Goal: Task Accomplishment & Management: Complete application form

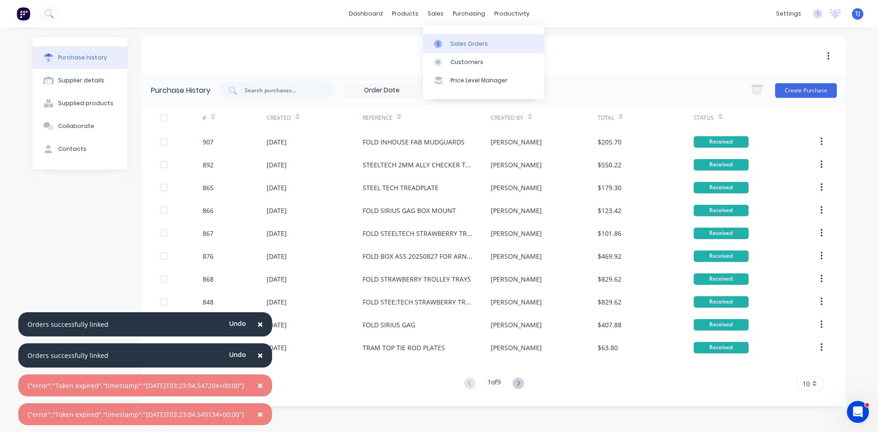
click at [463, 45] on div "Sales Orders" at bounding box center [470, 44] width 38 height 8
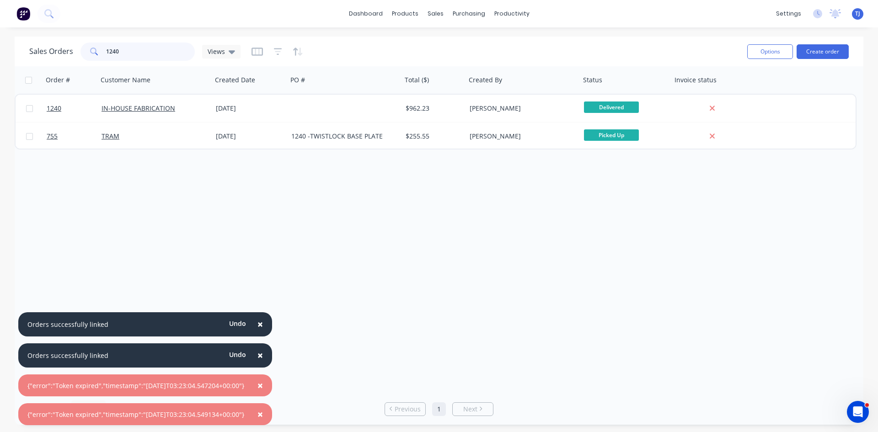
click at [147, 53] on input "1240" at bounding box center [150, 52] width 89 height 18
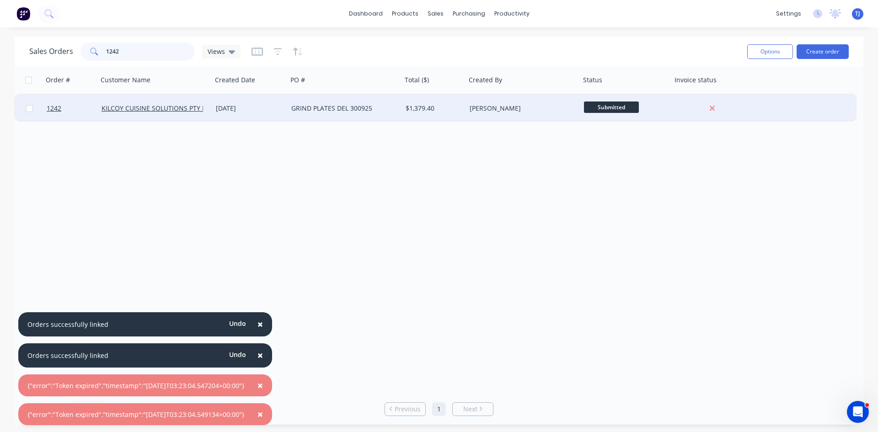
type input "1242"
click at [341, 113] on div "GRIND PLATES DEL 300925" at bounding box center [345, 108] width 114 height 27
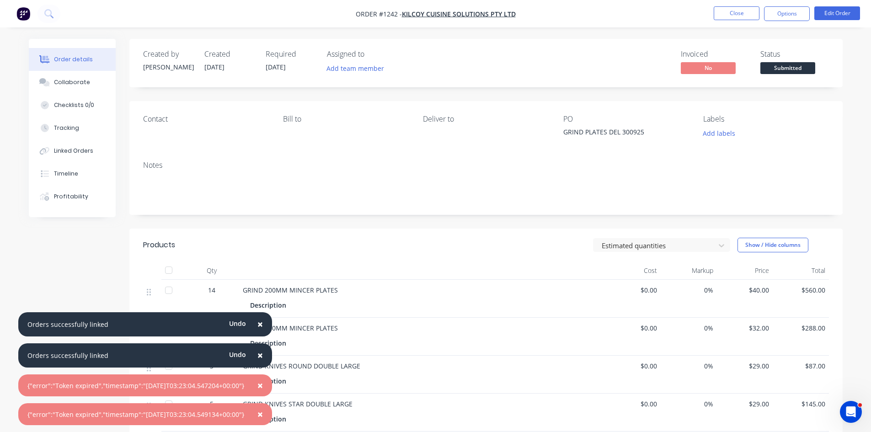
click at [263, 326] on span "×" at bounding box center [260, 324] width 5 height 13
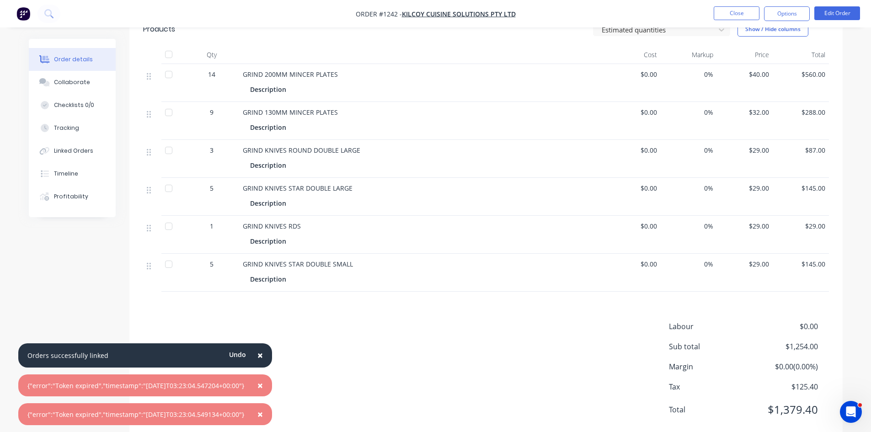
scroll to position [229, 0]
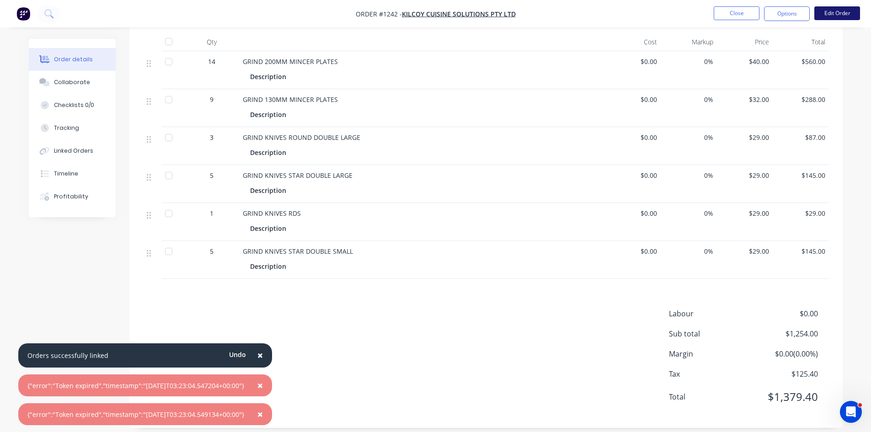
click at [852, 12] on button "Edit Order" at bounding box center [838, 13] width 46 height 14
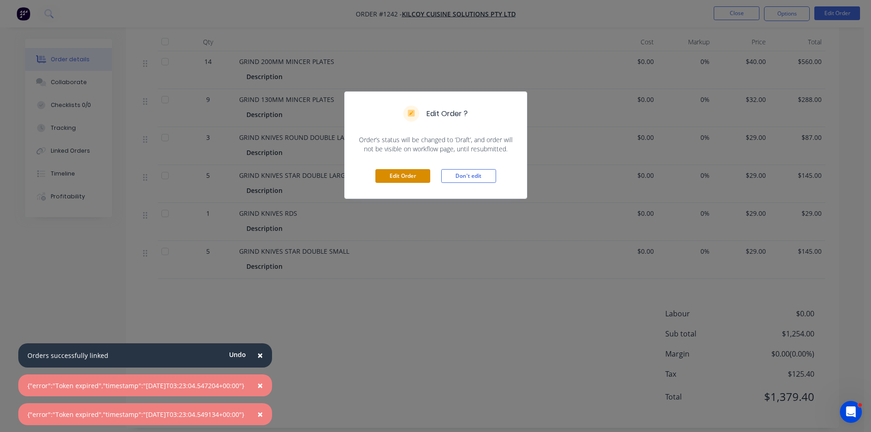
click at [396, 181] on button "Edit Order" at bounding box center [403, 176] width 55 height 14
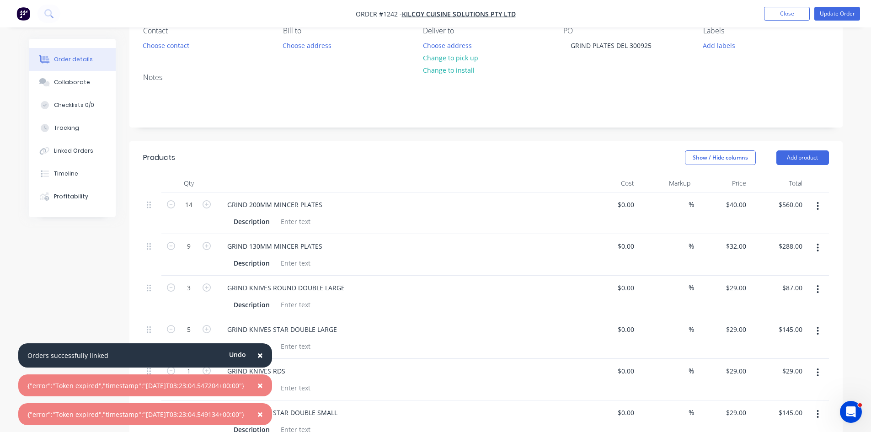
scroll to position [183, 0]
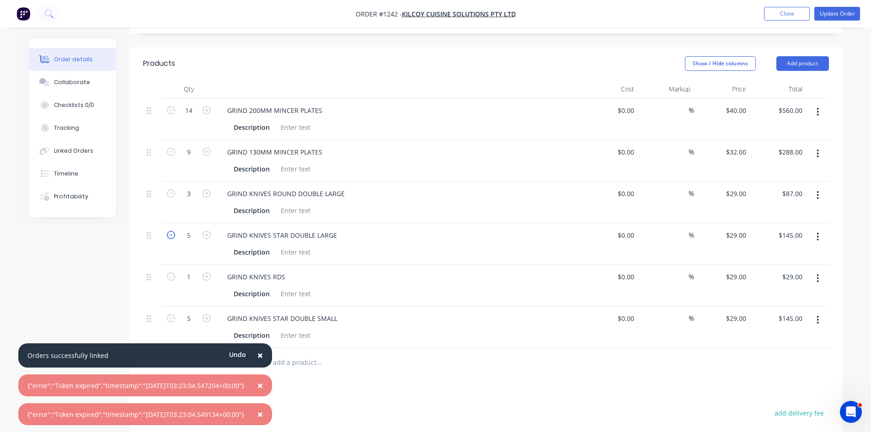
click at [174, 236] on icon "button" at bounding box center [171, 235] width 8 height 8
type input "4"
type input "$116.00"
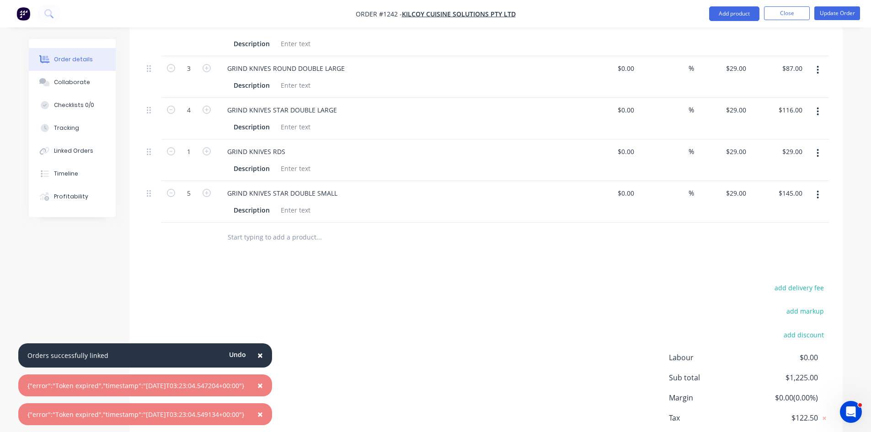
scroll to position [320, 0]
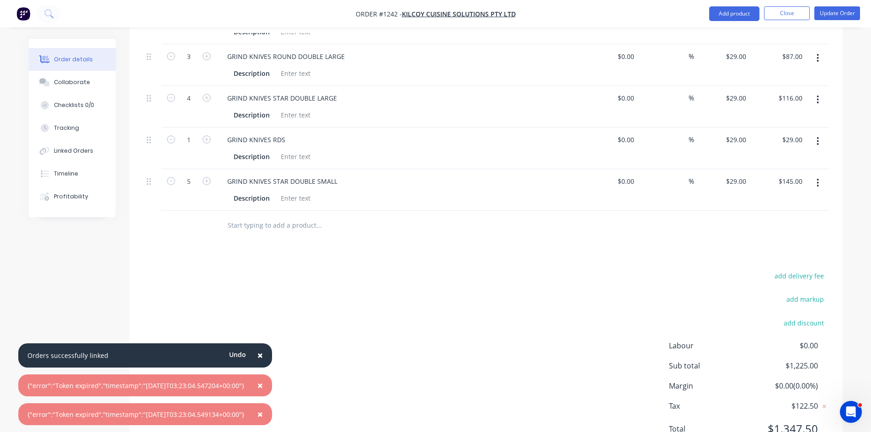
click at [269, 225] on input "text" at bounding box center [318, 225] width 183 height 18
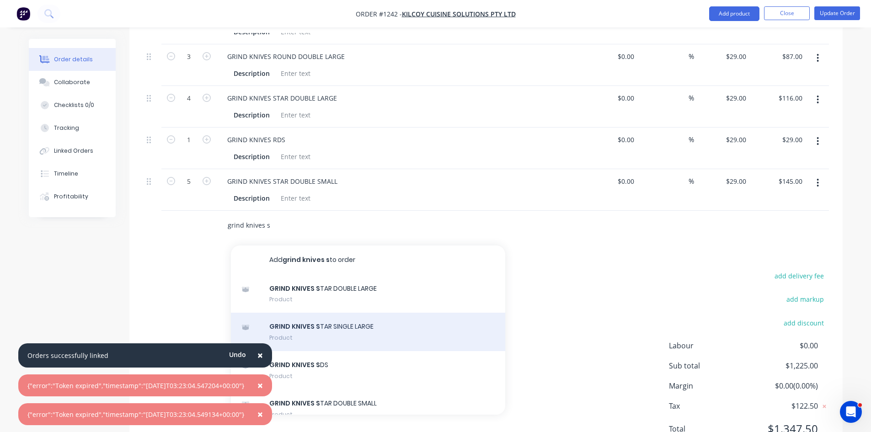
type input "grind knives s"
click at [356, 335] on div "GRIND KNIVES S TAR SINGLE LARGE Product" at bounding box center [368, 332] width 274 height 38
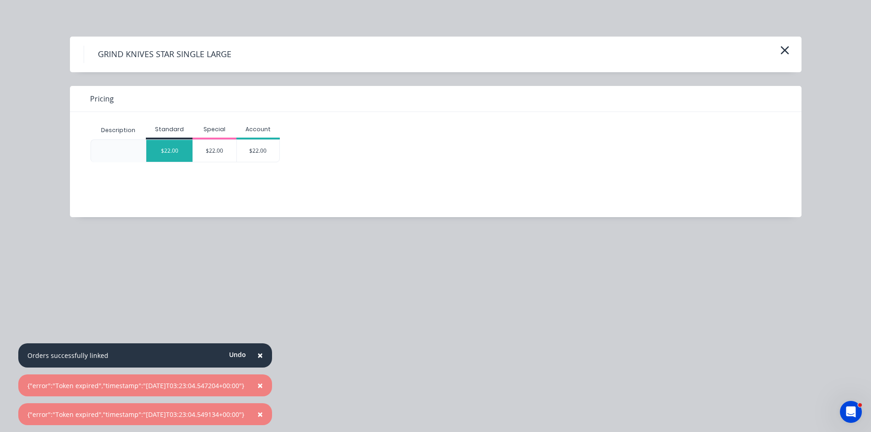
click at [179, 152] on div "$22.00" at bounding box center [169, 151] width 46 height 22
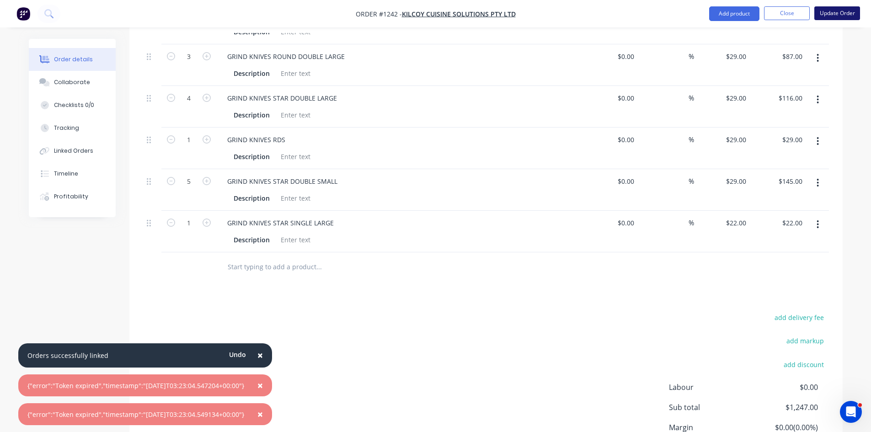
click at [837, 10] on button "Update Order" at bounding box center [838, 13] width 46 height 14
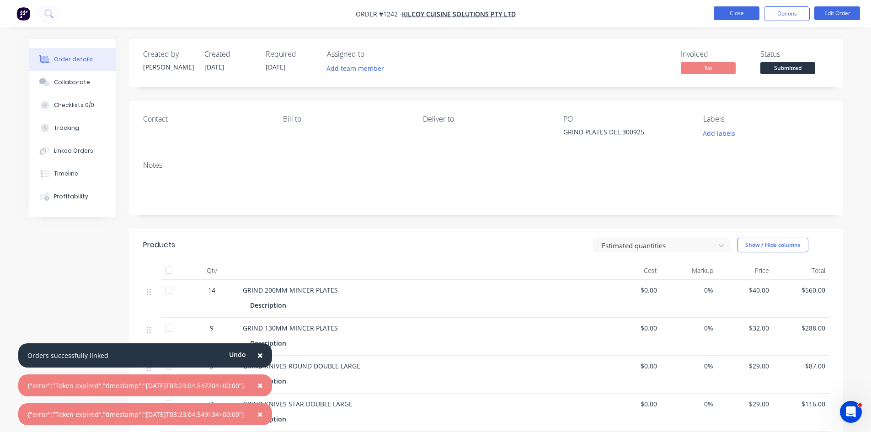
click at [749, 13] on button "Close" at bounding box center [737, 13] width 46 height 14
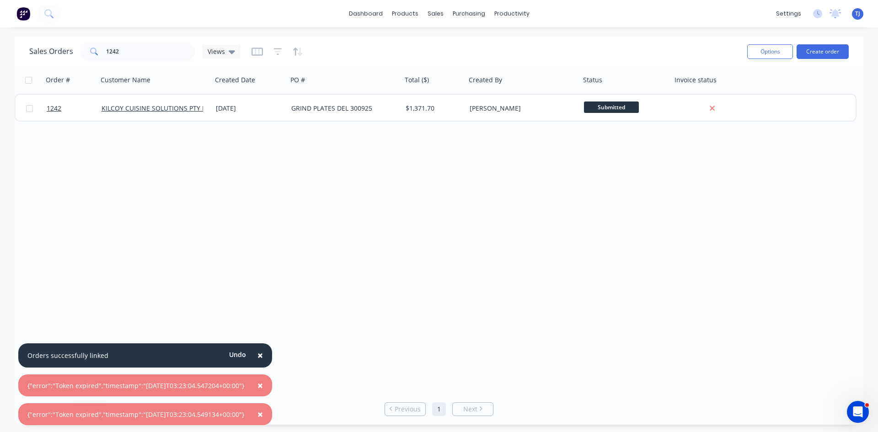
click at [154, 64] on div "Sales Orders 1242 Views Options Create order" at bounding box center [439, 52] width 849 height 30
click at [136, 51] on input "1242" at bounding box center [150, 52] width 89 height 18
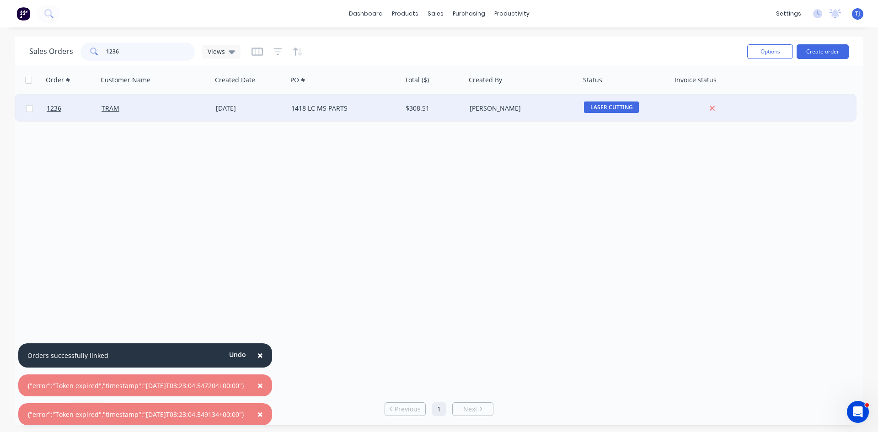
type input "1236"
click at [319, 113] on div "1418 LC MS PARTS" at bounding box center [345, 108] width 114 height 27
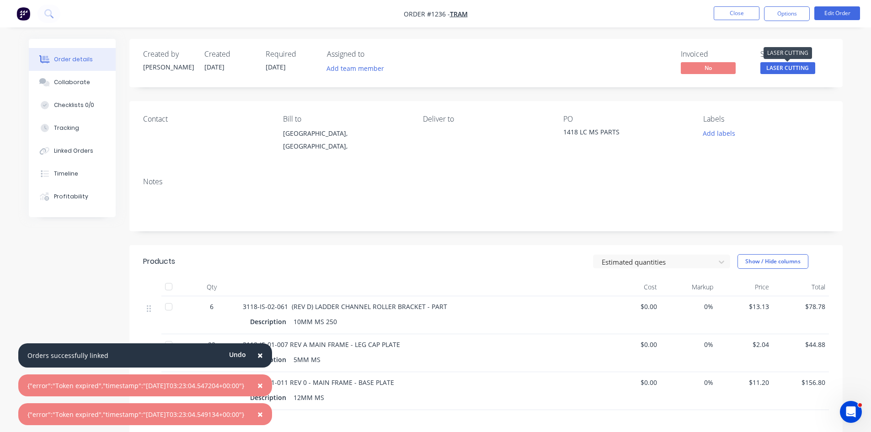
click at [804, 71] on span "LASER CUTTING" at bounding box center [788, 67] width 55 height 11
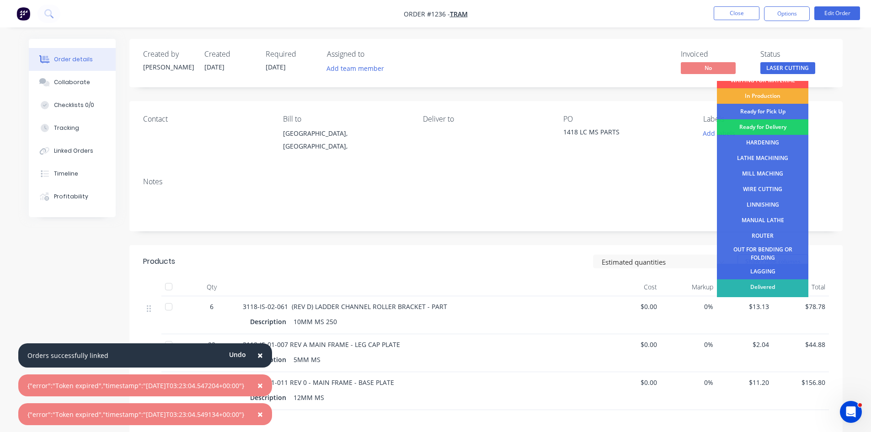
scroll to position [37, 0]
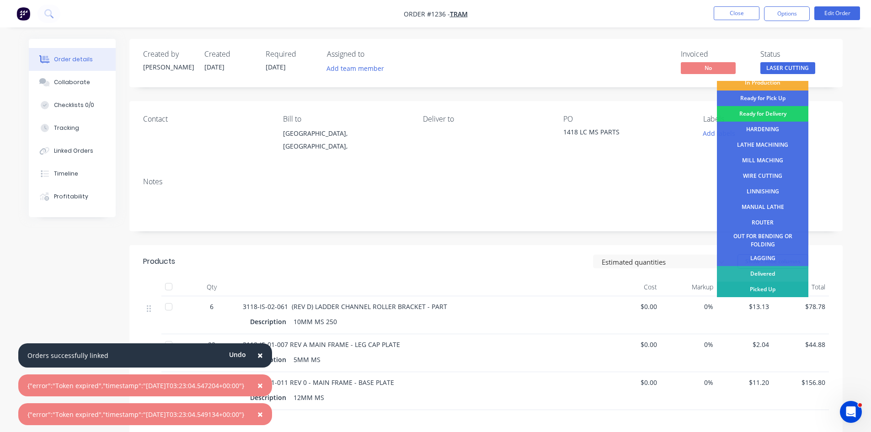
click at [779, 289] on div "Picked Up" at bounding box center [762, 290] width 91 height 16
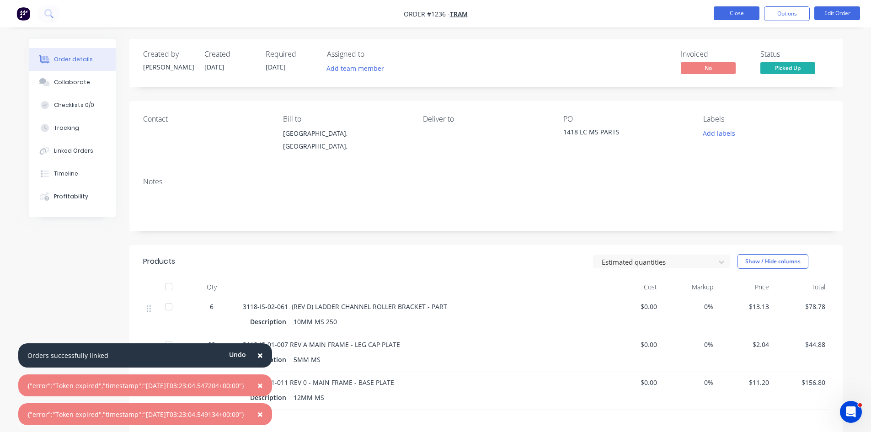
click at [736, 16] on button "Close" at bounding box center [737, 13] width 46 height 14
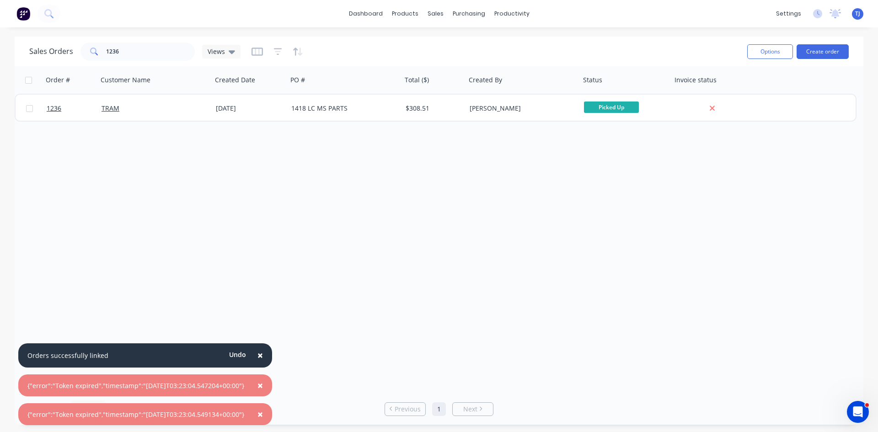
click at [156, 65] on div "Sales Orders 1236 Views Options Create order" at bounding box center [439, 52] width 849 height 30
click at [136, 56] on input "1236" at bounding box center [150, 52] width 89 height 18
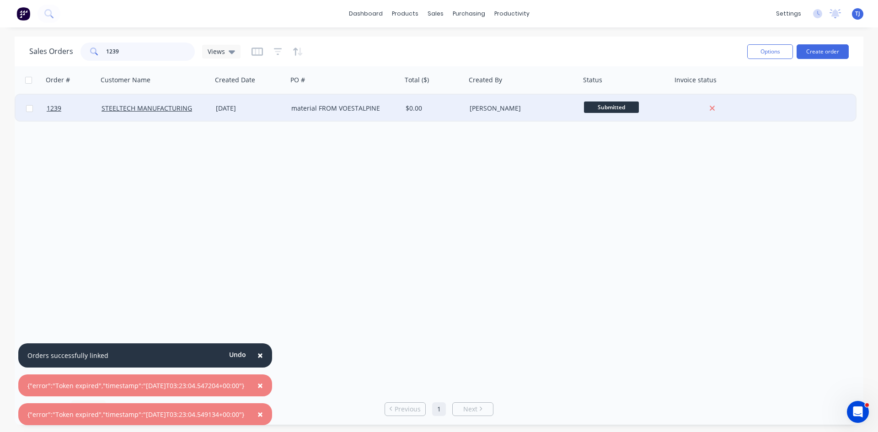
type input "1239"
click at [365, 109] on div "material FROM VOESTALPINE" at bounding box center [342, 108] width 102 height 9
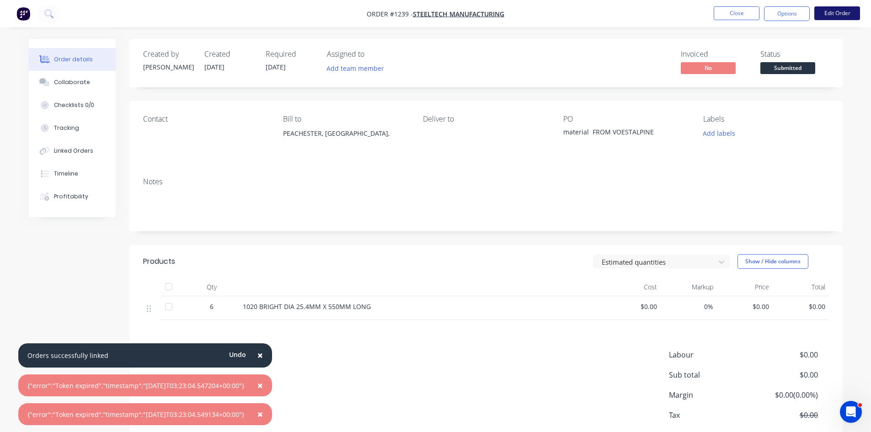
click at [836, 11] on button "Edit Order" at bounding box center [838, 13] width 46 height 14
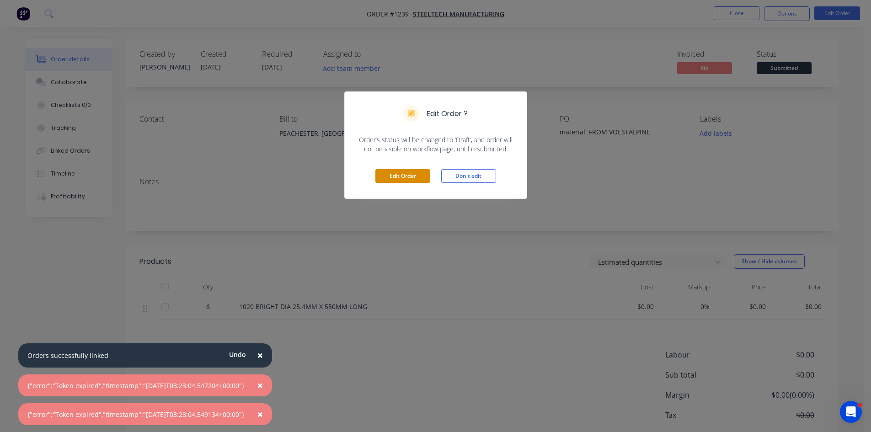
click at [403, 176] on button "Edit Order" at bounding box center [403, 176] width 55 height 14
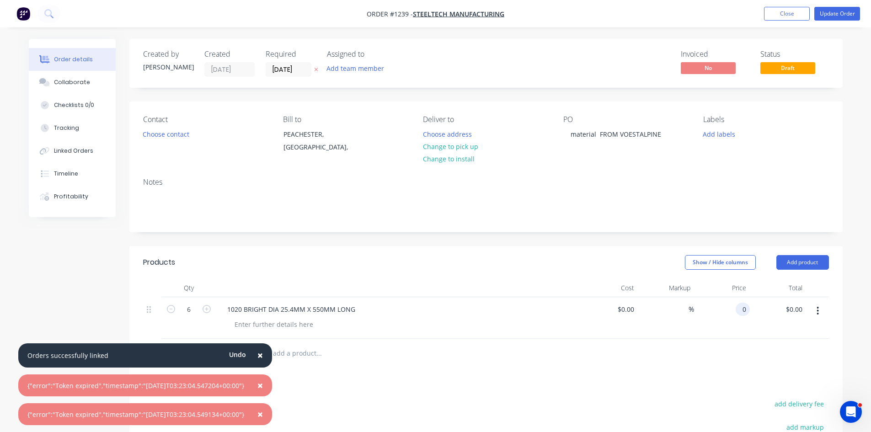
click at [744, 311] on input "0" at bounding box center [745, 309] width 11 height 13
type input "$100.80"
type input "$604.80"
click at [802, 264] on button "Add product" at bounding box center [803, 262] width 53 height 15
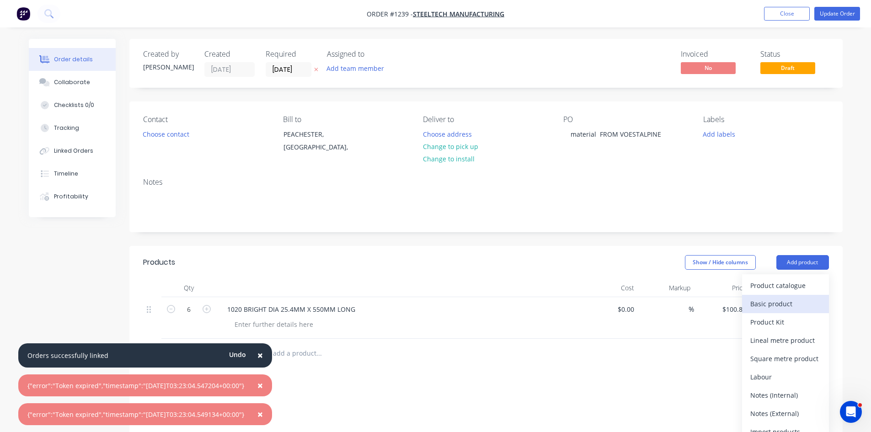
click at [790, 304] on div "Basic product" at bounding box center [786, 303] width 70 height 13
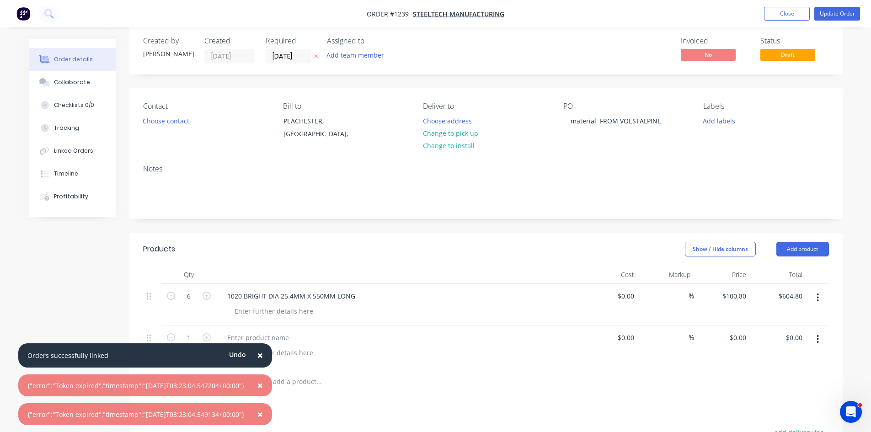
scroll to position [137, 0]
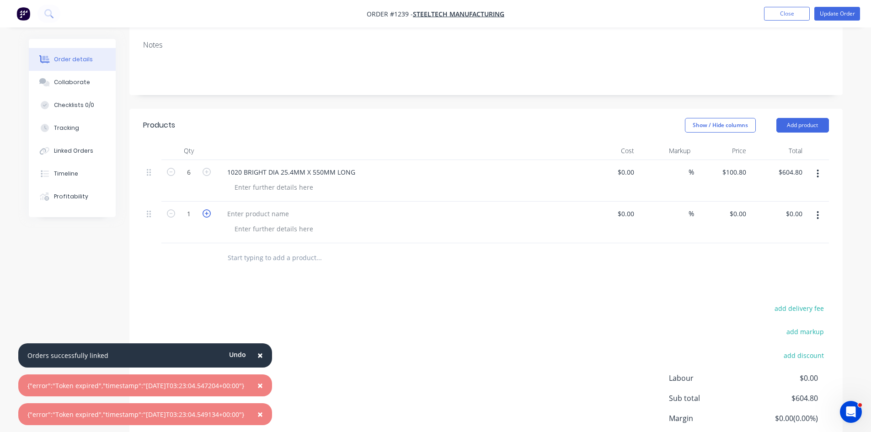
click at [204, 212] on icon "button" at bounding box center [207, 214] width 8 height 8
type input "2"
click at [245, 215] on div at bounding box center [258, 213] width 76 height 13
type input "$0.00"
type input "$45.60"
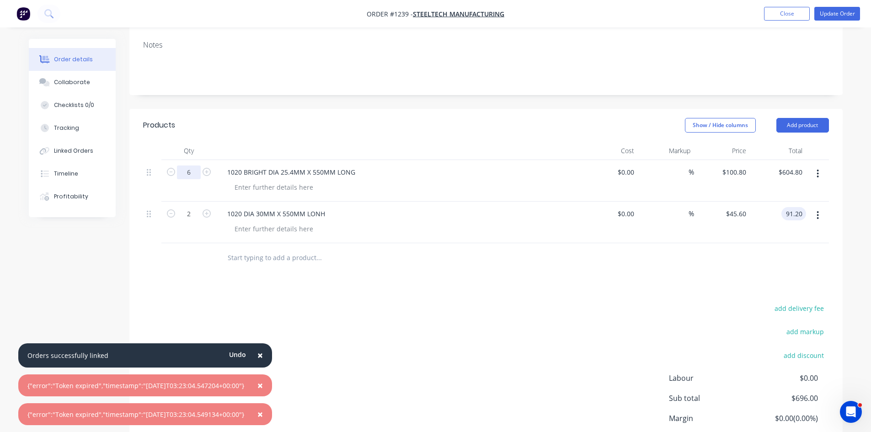
type input "$91.20"
click at [189, 172] on input "6" at bounding box center [189, 173] width 24 height 14
type input "1"
type input "$100.80"
click at [360, 174] on div "1020 BRIGHT DIA 25.4MM X 550MM LONG" at bounding box center [291, 172] width 143 height 13
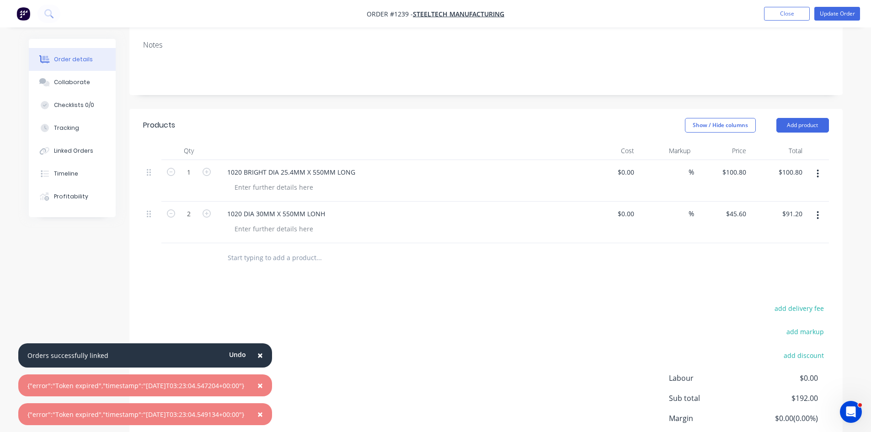
click at [358, 185] on div at bounding box center [402, 187] width 351 height 13
drag, startPoint x: 389, startPoint y: 168, endPoint x: 383, endPoint y: 170, distance: 6.4
click at [389, 168] on div "1020 BRIGHT DIA 25.4MM X 550MM LONG" at bounding box center [399, 172] width 359 height 13
click at [375, 174] on div "1020 BRIGHT DIA 25.4MM X 550MM LONG" at bounding box center [399, 172] width 359 height 13
click at [357, 174] on div "1020 BRIGHT DIA 25.4MM X 550MM LONG" at bounding box center [291, 172] width 143 height 13
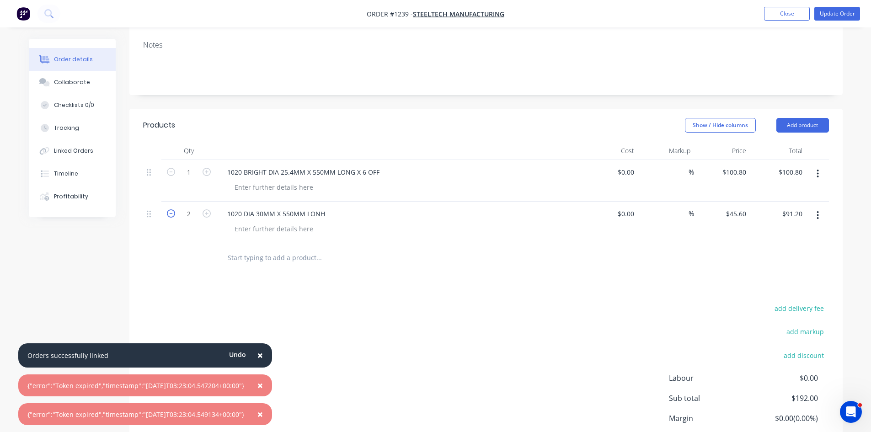
click at [168, 214] on icon "button" at bounding box center [171, 214] width 8 height 8
type input "1"
type input "$45.60"
click at [339, 212] on div "1020 DIA 30MM X 550MM LONH" at bounding box center [399, 213] width 359 height 13
click at [321, 216] on div "1020 DIA 30MM X 550MM LONH" at bounding box center [276, 213] width 113 height 13
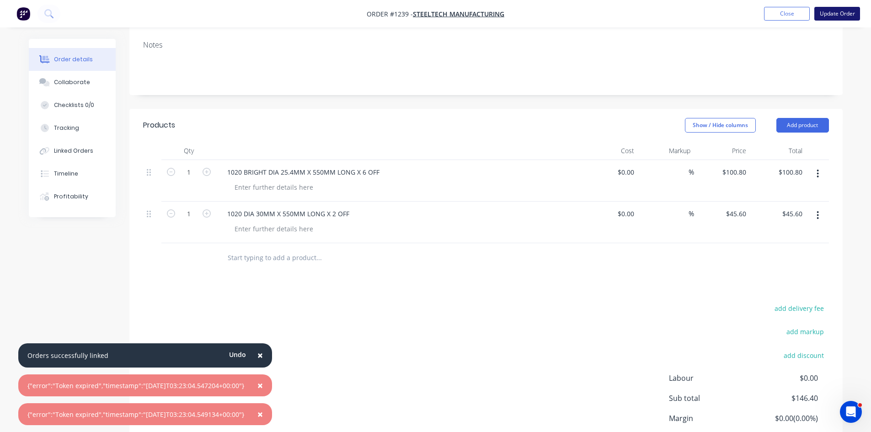
click at [833, 12] on button "Update Order" at bounding box center [838, 14] width 46 height 14
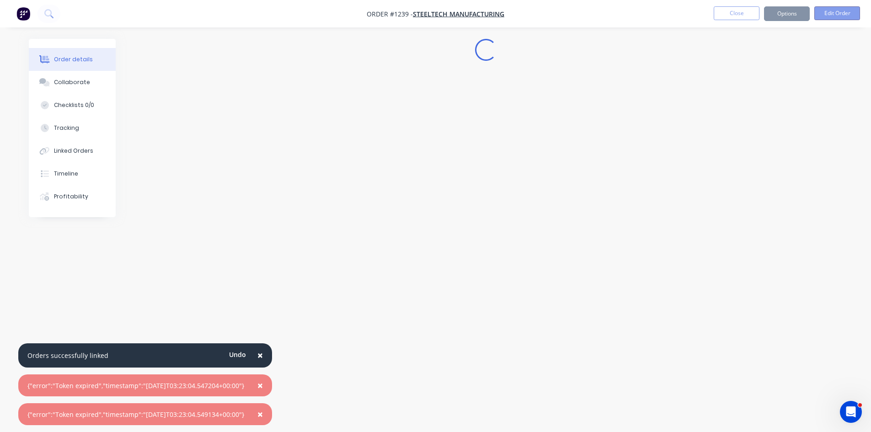
scroll to position [0, 0]
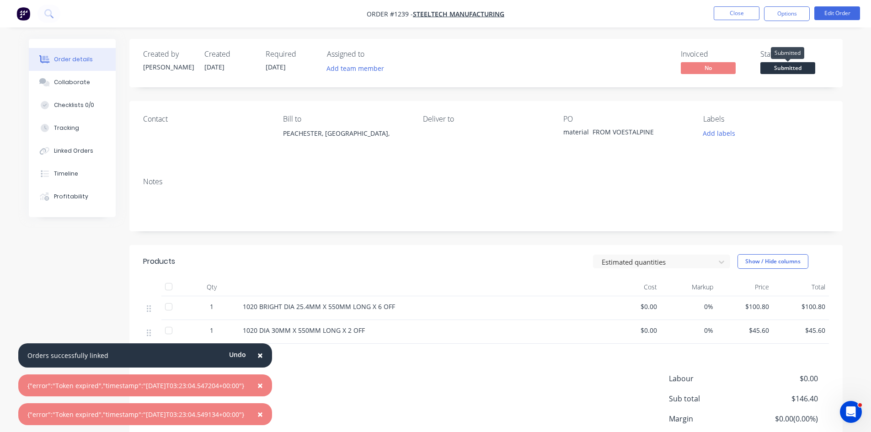
click at [795, 65] on span "Submitted" at bounding box center [788, 67] width 55 height 11
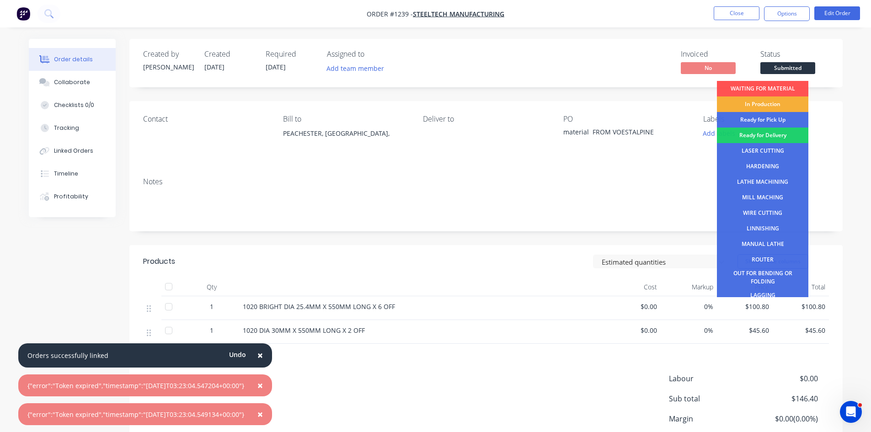
click at [766, 117] on div "Ready for Pick Up" at bounding box center [762, 120] width 91 height 16
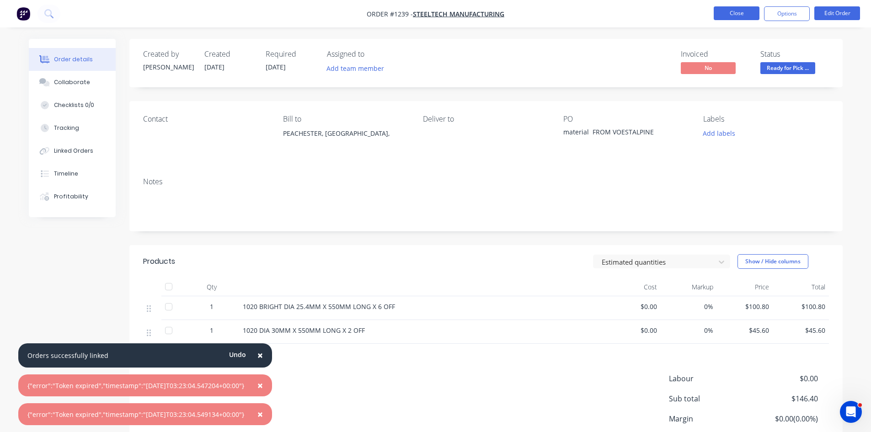
click at [731, 12] on button "Close" at bounding box center [737, 13] width 46 height 14
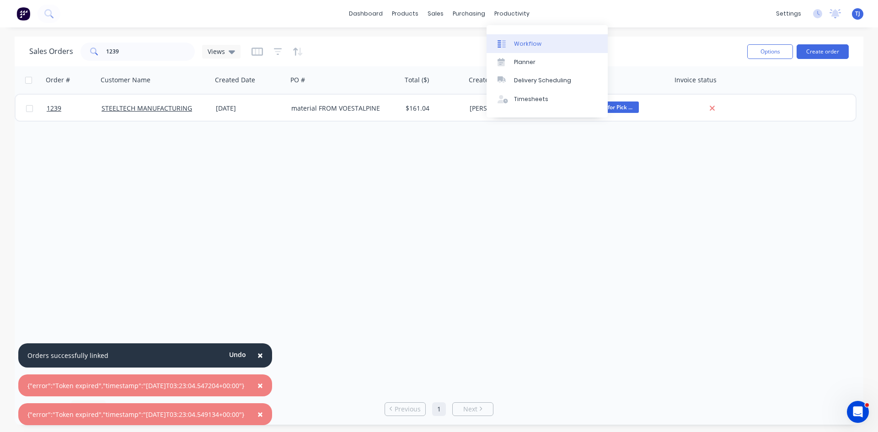
click at [528, 48] on link "Workflow" at bounding box center [547, 43] width 121 height 18
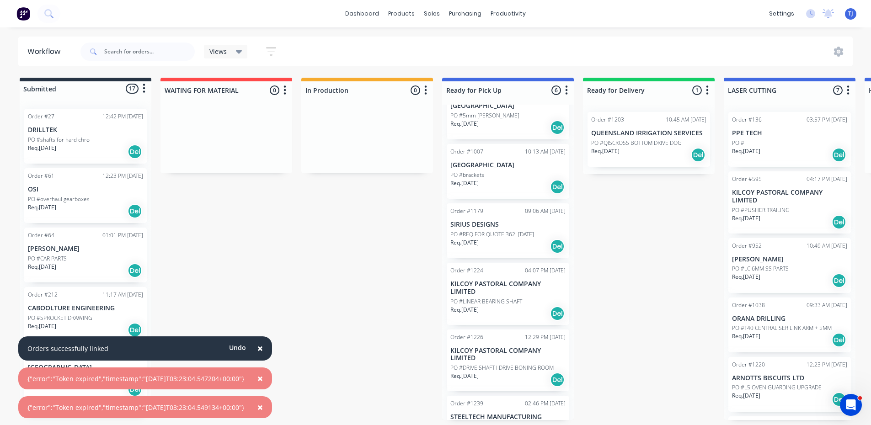
scroll to position [59, 0]
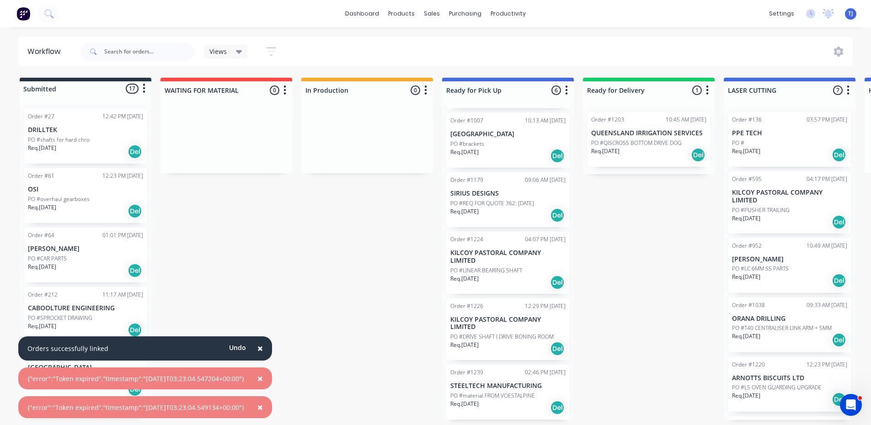
click at [519, 217] on div "Req. [DATE] Del" at bounding box center [508, 216] width 115 height 16
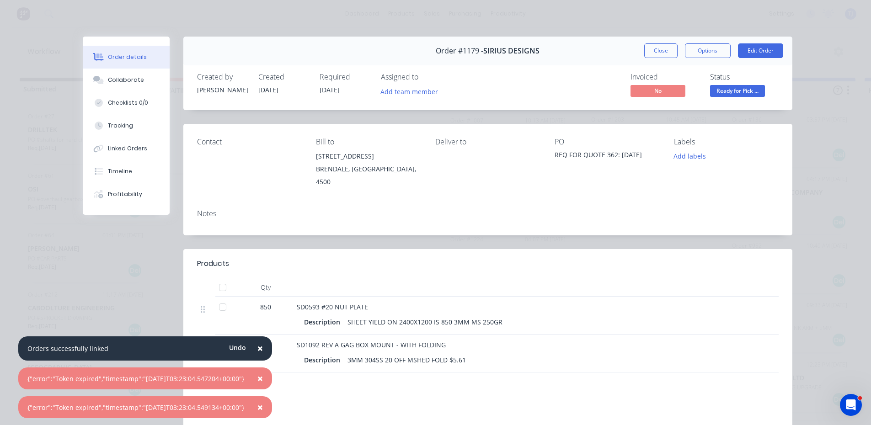
click at [718, 87] on span "Ready for Pick ..." at bounding box center [737, 90] width 55 height 11
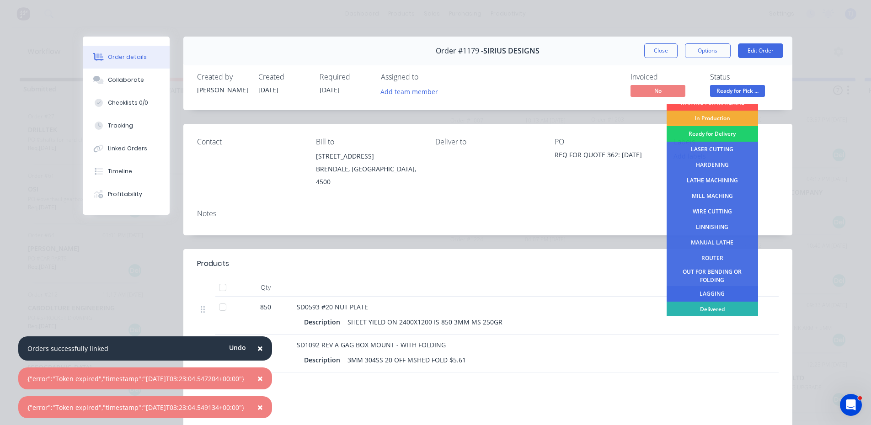
scroll to position [37, 0]
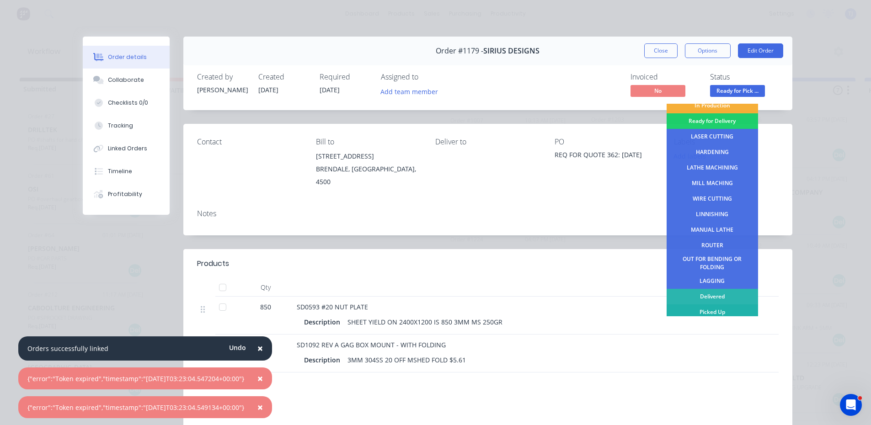
click at [713, 311] on div "Picked Up" at bounding box center [712, 313] width 91 height 16
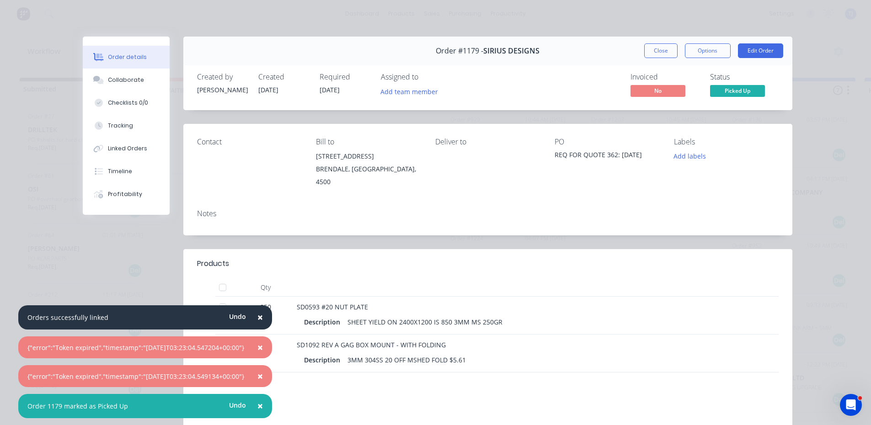
click at [652, 46] on button "Close" at bounding box center [661, 50] width 33 height 15
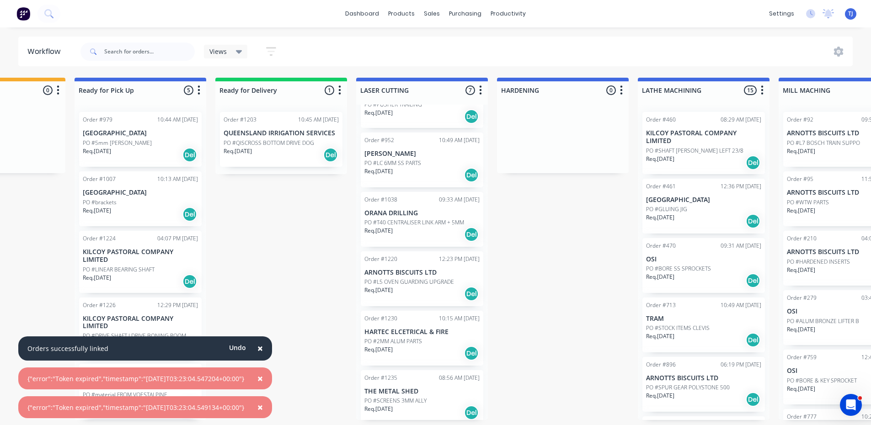
scroll to position [111, 0]
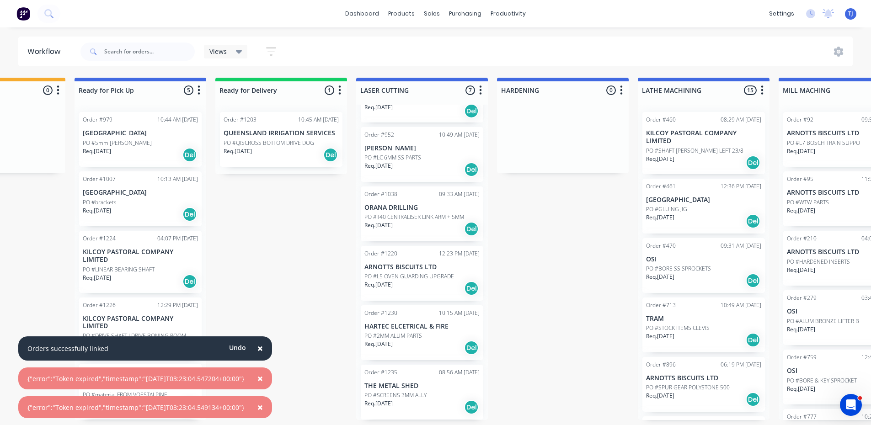
click at [452, 404] on div "Req. [DATE] Del" at bounding box center [422, 408] width 115 height 16
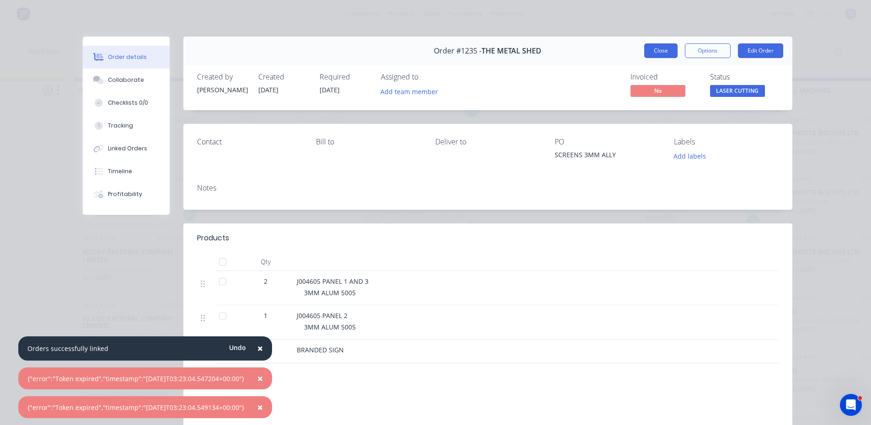
click at [664, 49] on button "Close" at bounding box center [661, 50] width 33 height 15
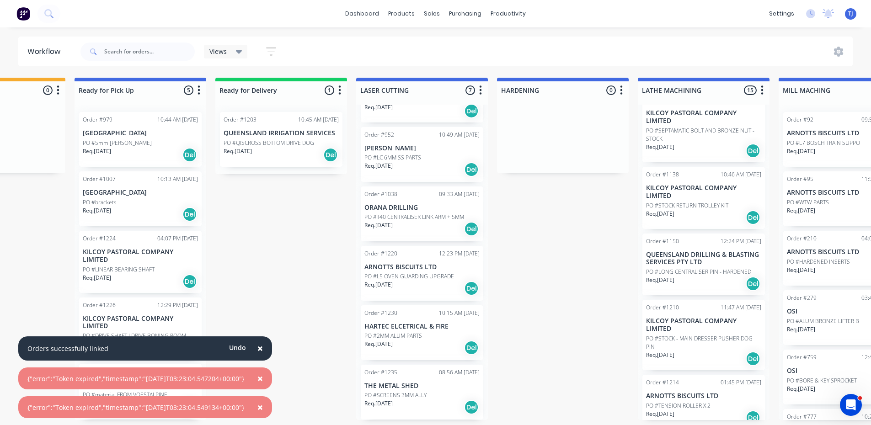
scroll to position [549, 0]
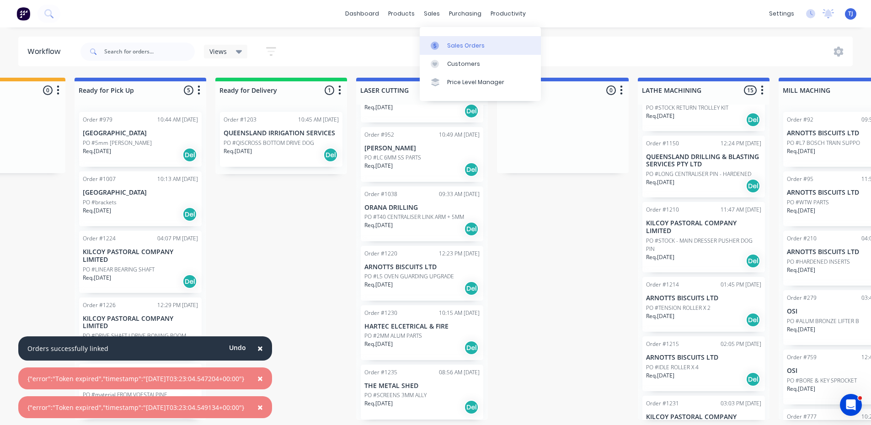
click at [467, 47] on div "Sales Orders" at bounding box center [466, 46] width 38 height 8
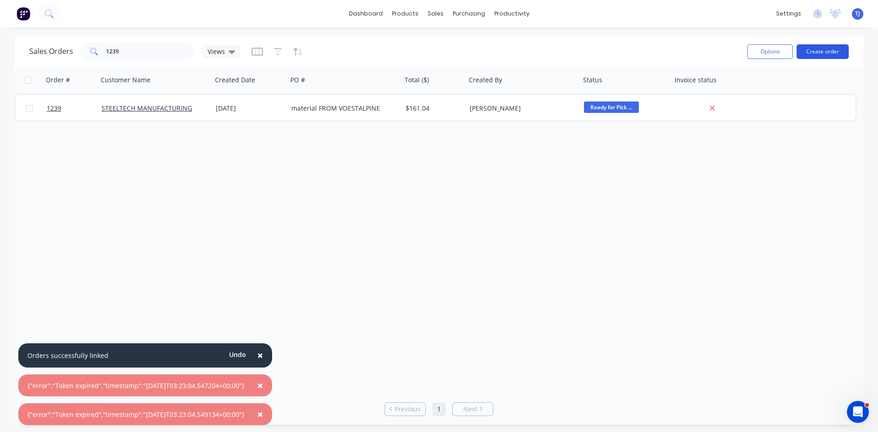
click at [810, 52] on button "Create order" at bounding box center [823, 51] width 52 height 15
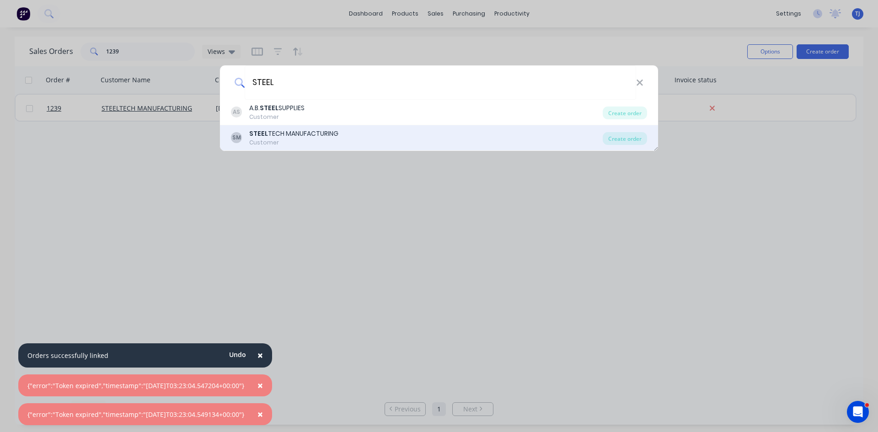
type input "STEEL"
click at [364, 130] on div "SM STEEL TECH MANUFACTURING Customer" at bounding box center [417, 138] width 372 height 18
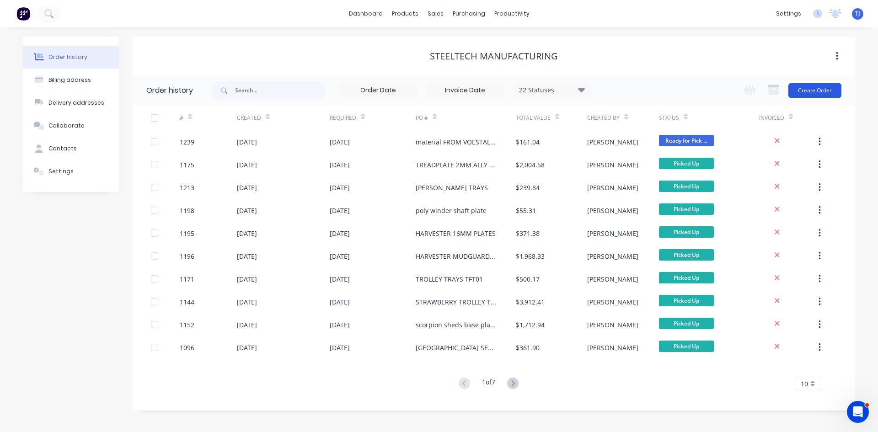
click at [823, 93] on button "Create Order" at bounding box center [815, 90] width 53 height 15
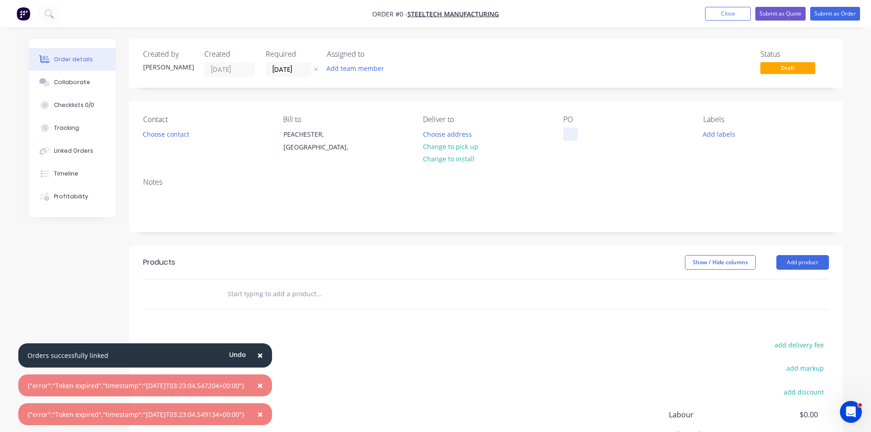
click at [569, 138] on div at bounding box center [571, 134] width 15 height 13
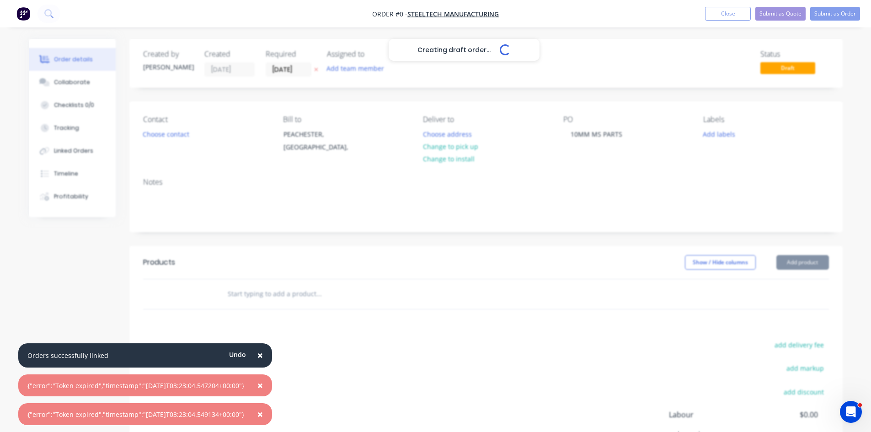
click at [259, 294] on div "Creating draft order... Loading... Order details Collaborate Checklists 0/0 Tra…" at bounding box center [436, 291] width 833 height 504
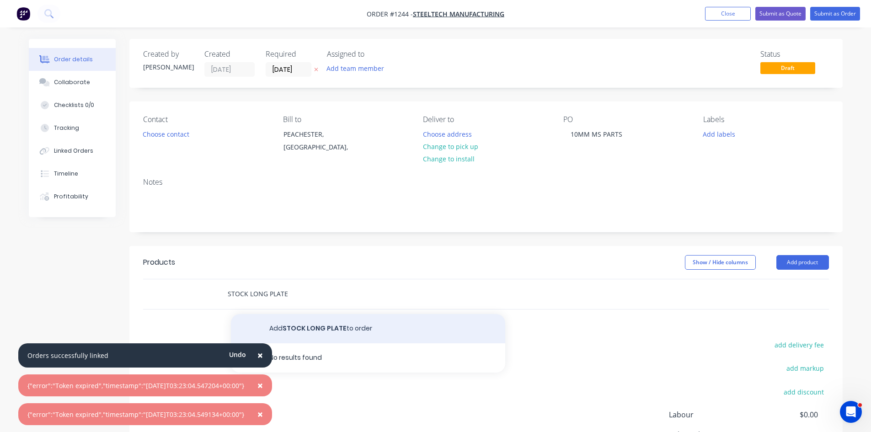
type input "STOCK LONG PLATE"
click at [381, 328] on button "Add STOCK LONG PLATE to order" at bounding box center [368, 328] width 274 height 29
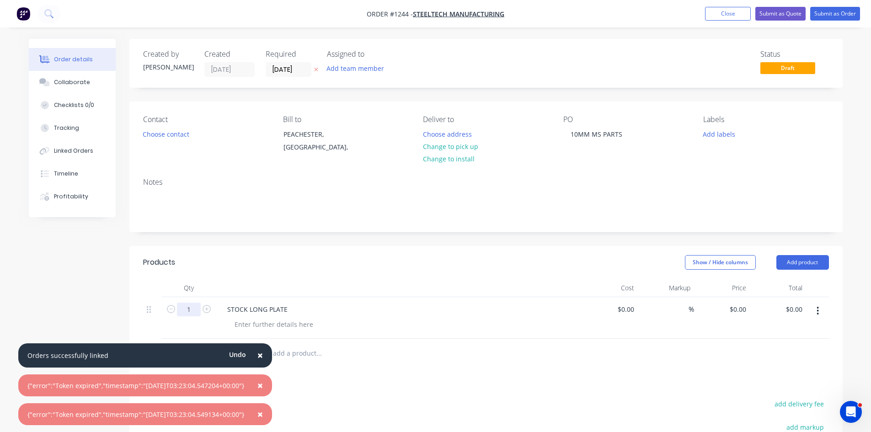
click at [196, 310] on input "1" at bounding box center [189, 310] width 24 height 14
type input "10"
click at [295, 325] on div at bounding box center [273, 324] width 93 height 13
click at [263, 358] on span "×" at bounding box center [260, 355] width 5 height 13
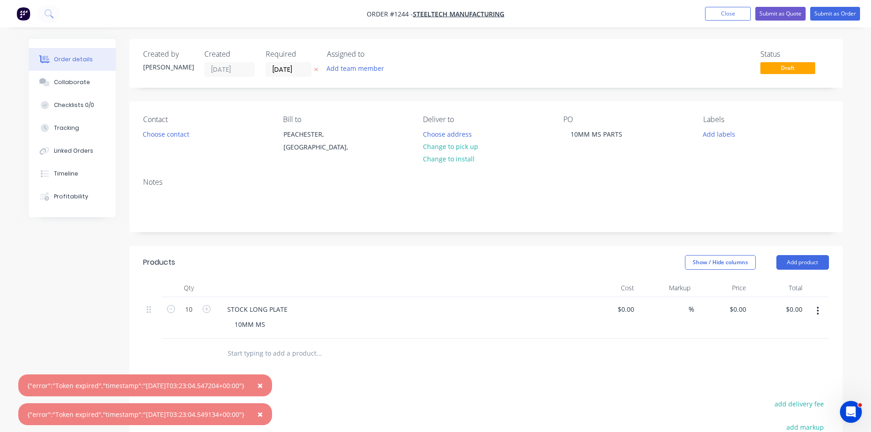
click at [273, 357] on input "text" at bounding box center [318, 353] width 183 height 18
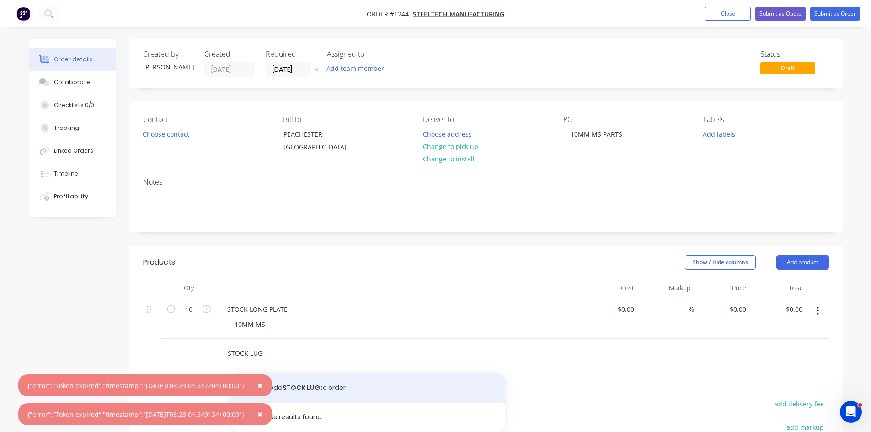
type input "STOCK LUG"
click at [312, 386] on button "Add STOCK LUG to order" at bounding box center [368, 388] width 274 height 29
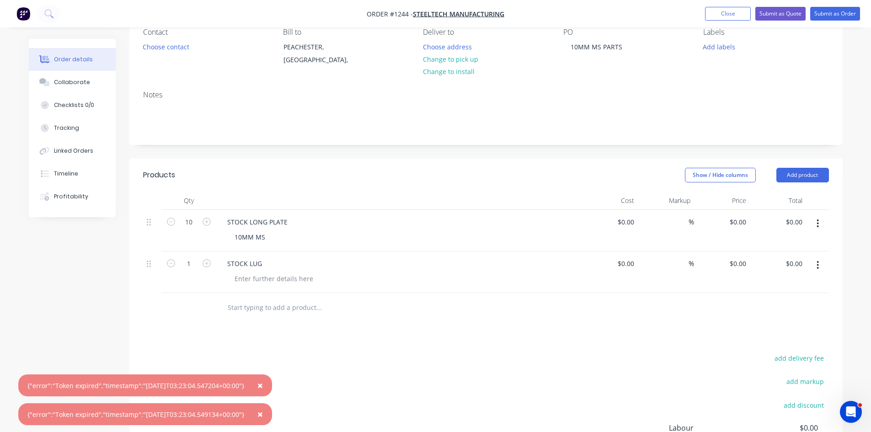
scroll to position [91, 0]
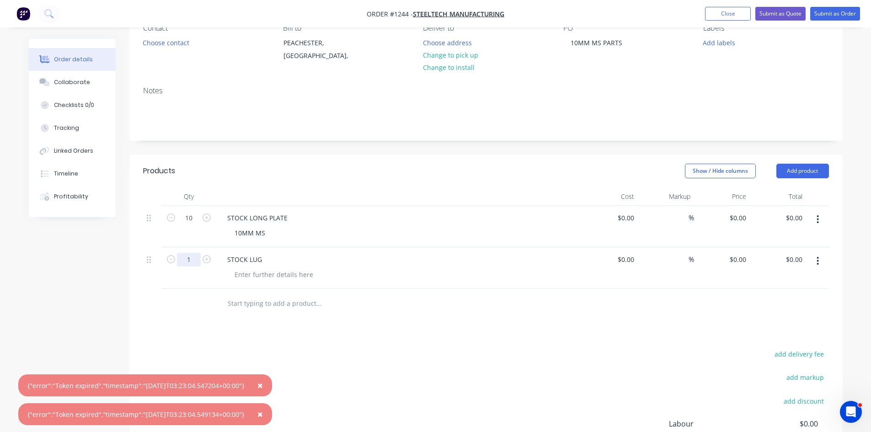
click at [187, 256] on input "1" at bounding box center [189, 260] width 24 height 14
type input "10"
click at [273, 258] on div "STOCK LUG" at bounding box center [399, 259] width 359 height 13
click at [266, 260] on div "STOCK LUG" at bounding box center [244, 259] width 49 height 13
click at [276, 279] on div at bounding box center [273, 274] width 93 height 13
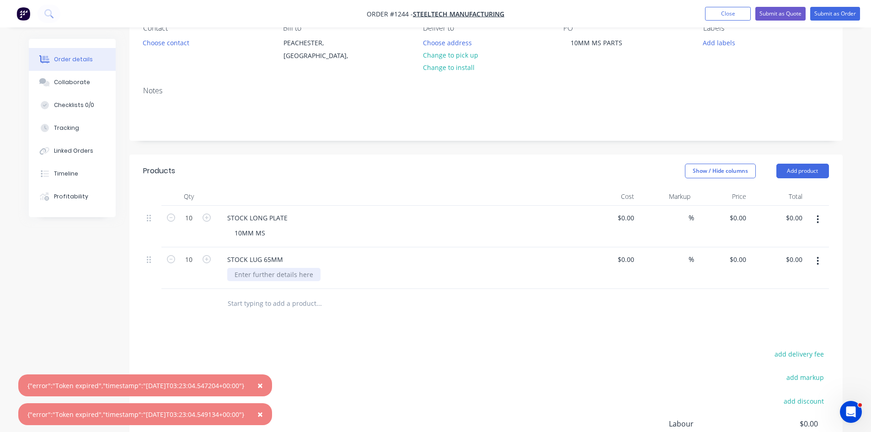
scroll to position [211, 0]
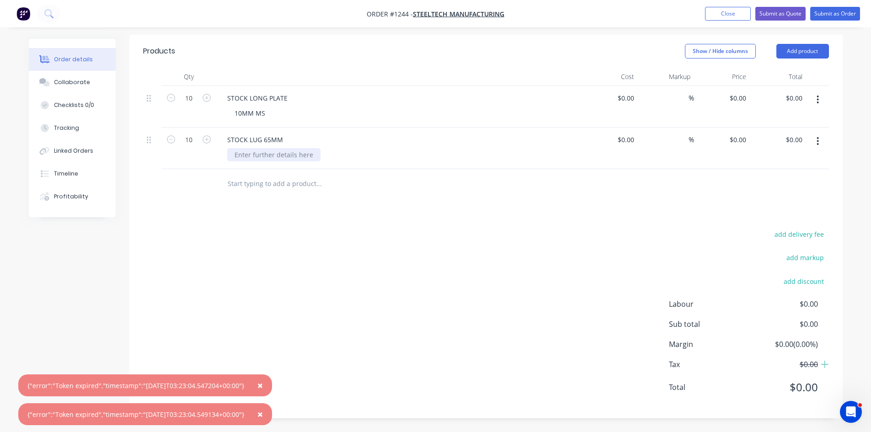
click at [268, 159] on div at bounding box center [273, 154] width 93 height 13
type input "$0.00"
click at [842, 12] on button "Submit as Order" at bounding box center [836, 14] width 50 height 14
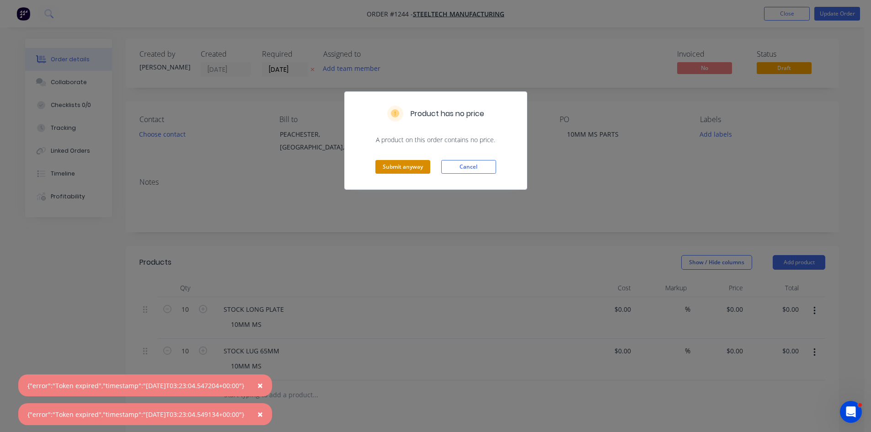
click at [405, 170] on button "Submit anyway" at bounding box center [403, 167] width 55 height 14
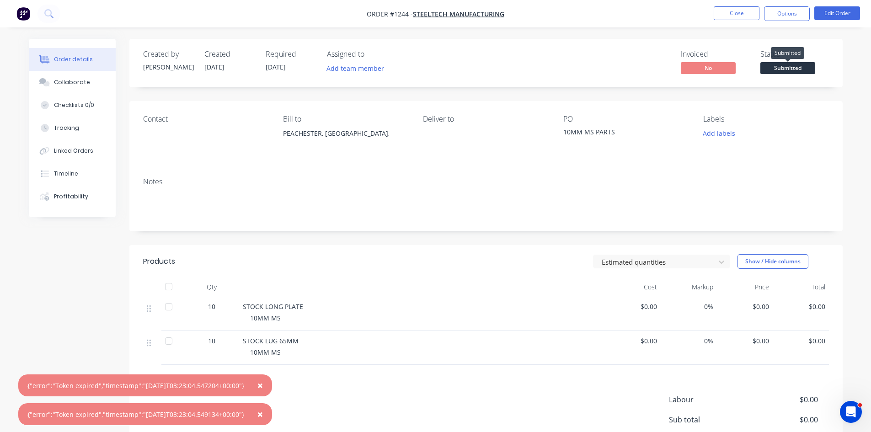
click at [768, 64] on span "Submitted" at bounding box center [788, 67] width 55 height 11
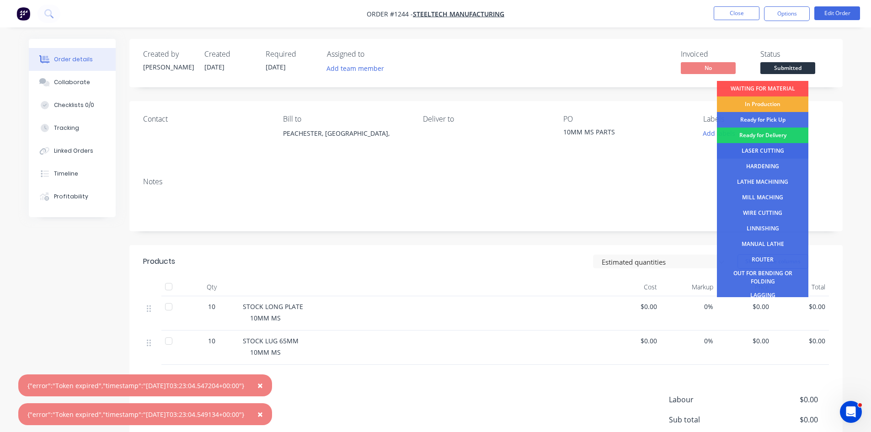
click at [762, 154] on div "LASER CUTTING" at bounding box center [762, 151] width 91 height 16
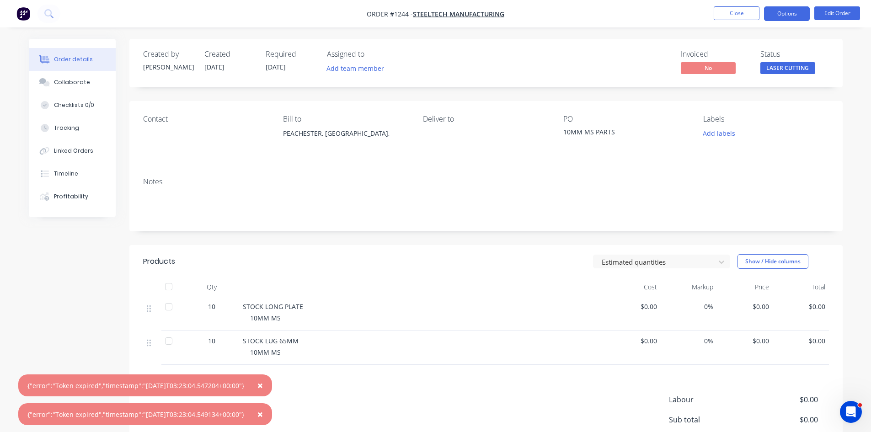
click at [778, 19] on button "Options" at bounding box center [787, 13] width 46 height 15
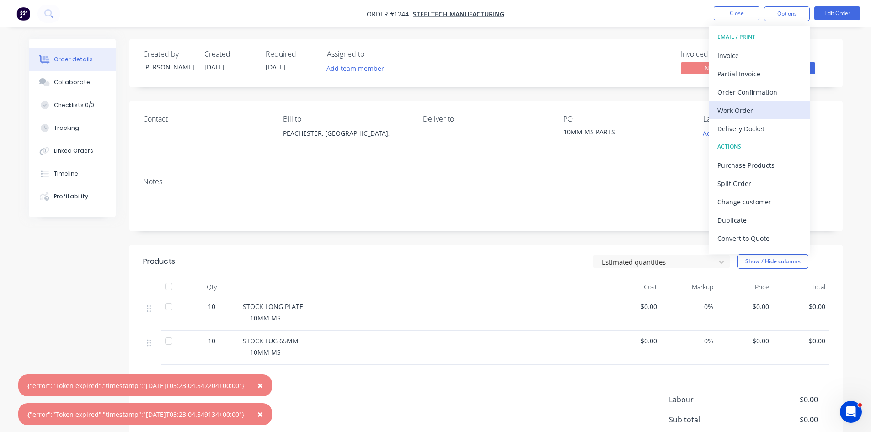
click at [744, 113] on div "Work Order" at bounding box center [760, 110] width 84 height 13
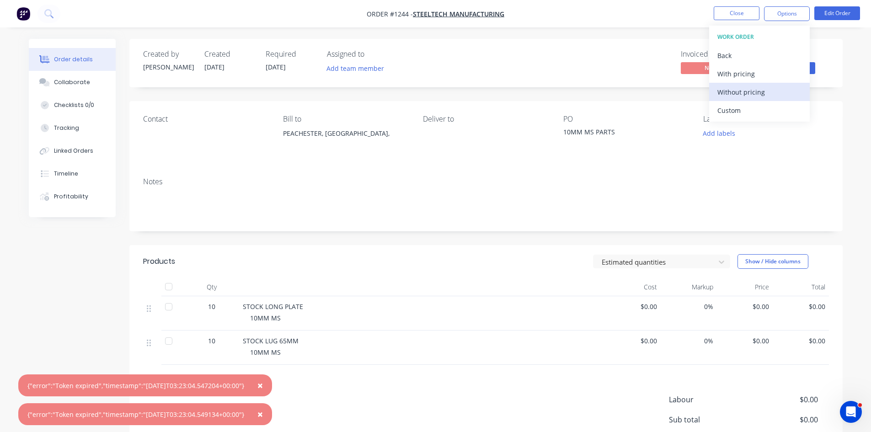
click at [742, 94] on div "Without pricing" at bounding box center [760, 92] width 84 height 13
